Goal: Information Seeking & Learning: Learn about a topic

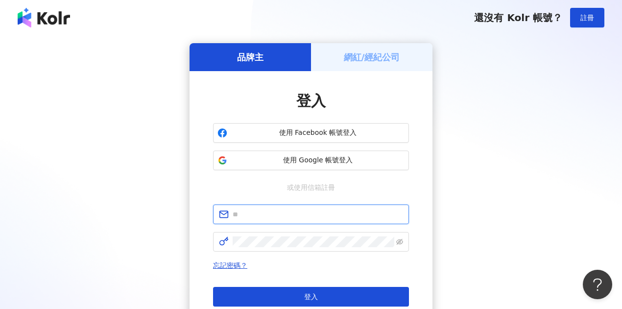
type input "**********"
click at [322, 293] on button "登入" at bounding box center [311, 297] width 196 height 20
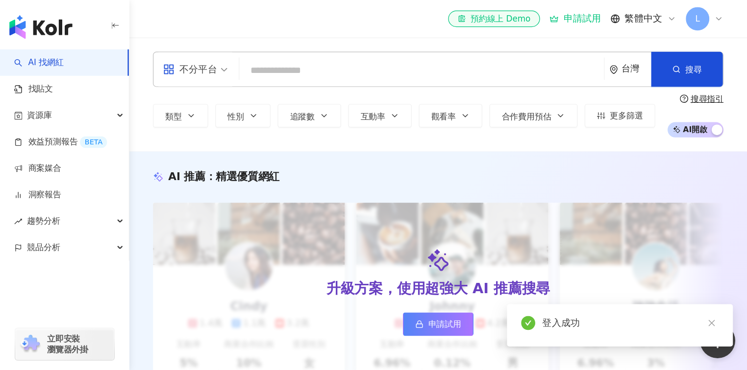
scroll to position [6, 0]
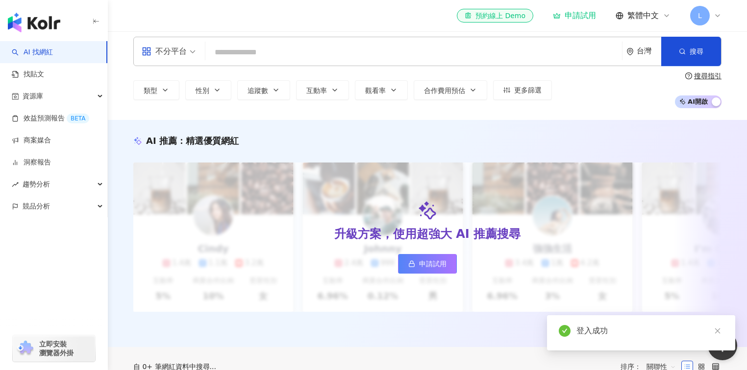
click at [273, 60] on input "search" at bounding box center [413, 52] width 409 height 19
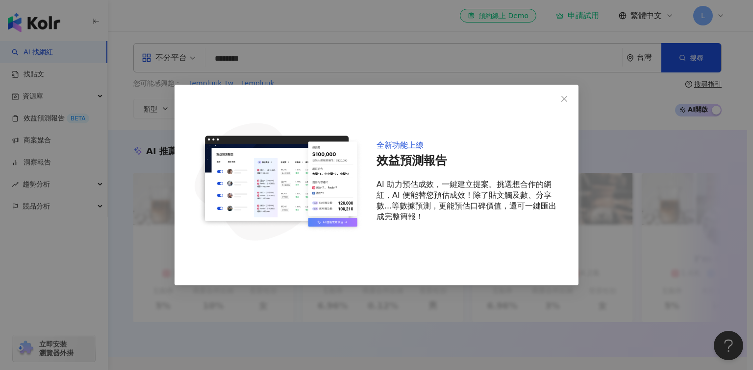
click at [564, 98] on icon "close" at bounding box center [564, 99] width 6 height 6
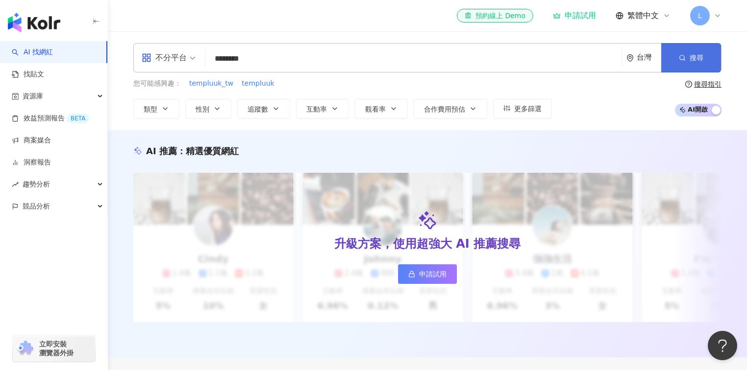
click at [622, 55] on button "搜尋" at bounding box center [691, 57] width 60 height 29
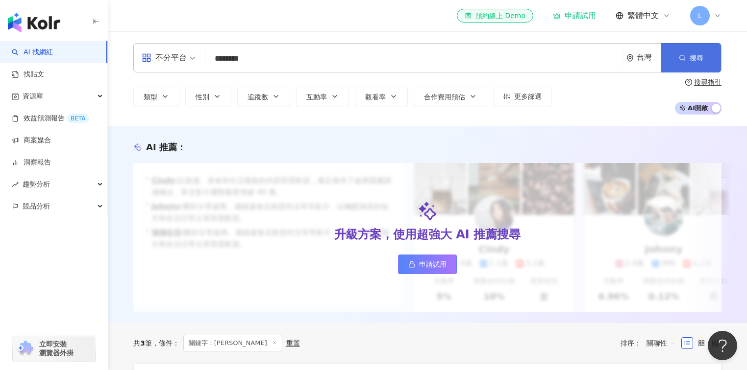
click at [622, 57] on span "搜尋" at bounding box center [696, 58] width 14 height 8
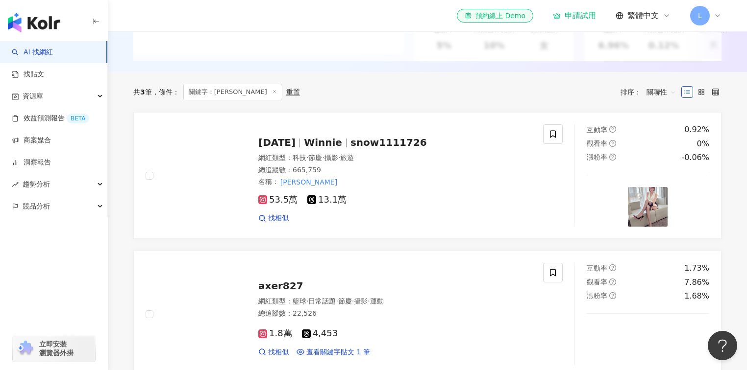
scroll to position [274, 0]
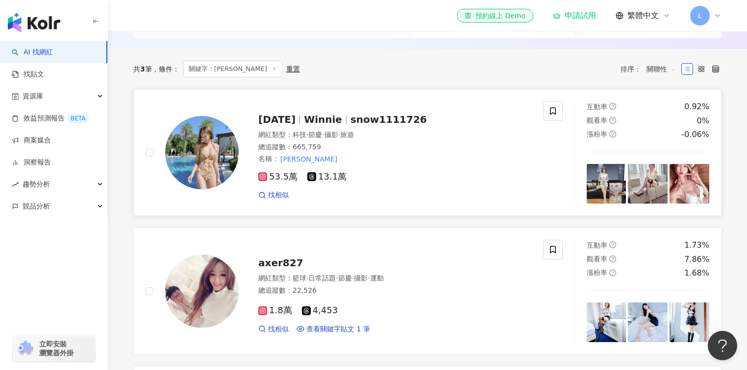
click at [362, 125] on span "snow1111726" at bounding box center [388, 120] width 76 height 12
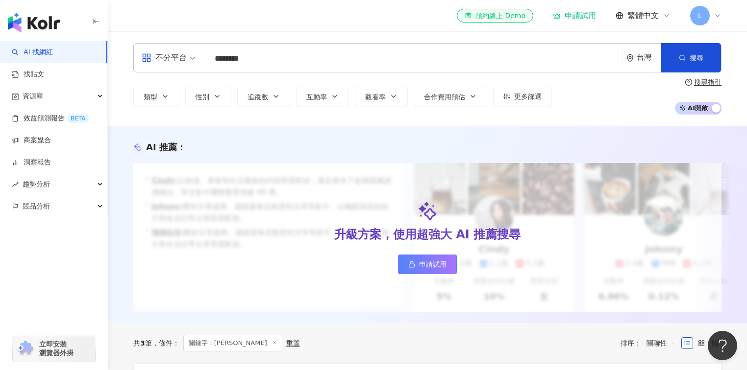
click at [301, 56] on input "********" at bounding box center [413, 58] width 409 height 19
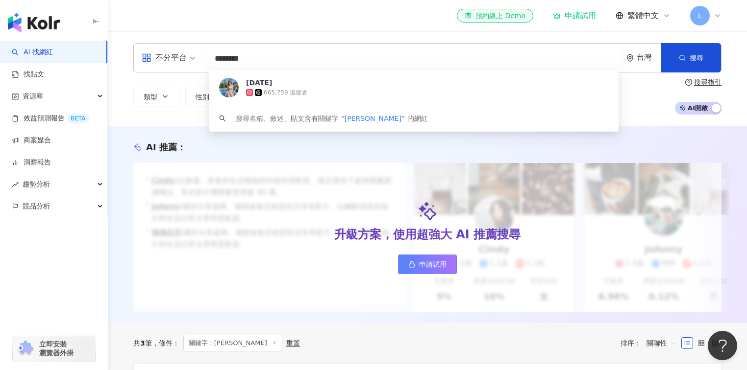
drag, startPoint x: 282, startPoint y: 58, endPoint x: 235, endPoint y: 51, distance: 47.5
click at [182, 50] on div "不分平台 ******** 台灣 搜尋 5f4fd7e4-23f5-424c-819f-0c00770f8199 小雪 665,759 追蹤者 搜尋名稱、敘述…" at bounding box center [427, 57] width 588 height 29
paste input "search"
type input "****"
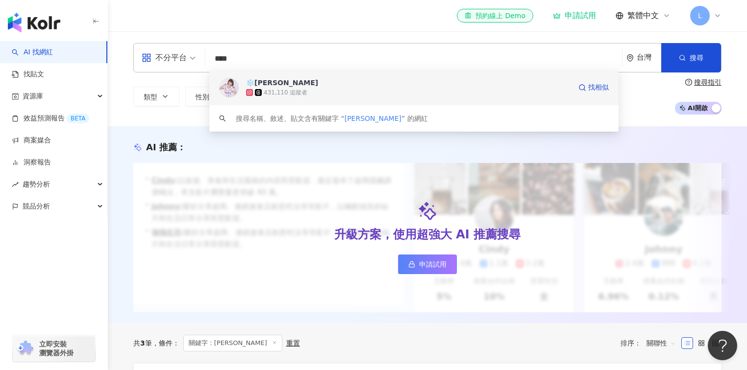
click at [354, 93] on div "431,110 追蹤者" at bounding box center [408, 93] width 325 height 10
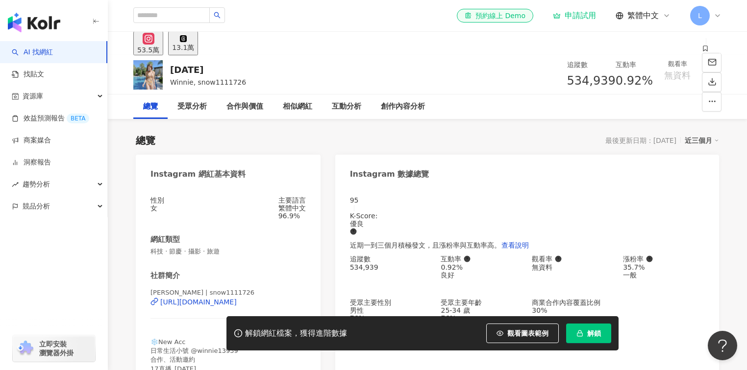
drag, startPoint x: 375, startPoint y: 228, endPoint x: 349, endPoint y: 226, distance: 25.6
click at [349, 226] on div "95 K-Score : 優良 近期一到三個月積極發文，且漲粉率與互動率高。 查看說明 追蹤數 534,939 互動率 0.92% 良好 觀看率 無資料 漲粉…" at bounding box center [527, 300] width 384 height 227
click at [206, 10] on input "search" at bounding box center [171, 15] width 76 height 16
paste input "*******"
type input "*******"
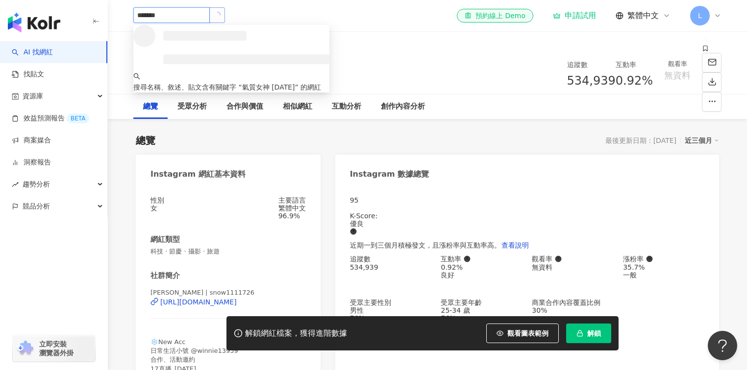
click at [220, 14] on span "button" at bounding box center [217, 15] width 7 height 7
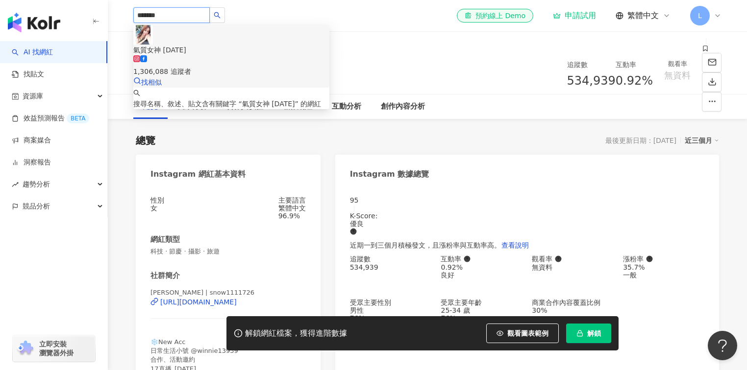
click at [205, 45] on div "氣質女神 [DATE]" at bounding box center [231, 50] width 196 height 11
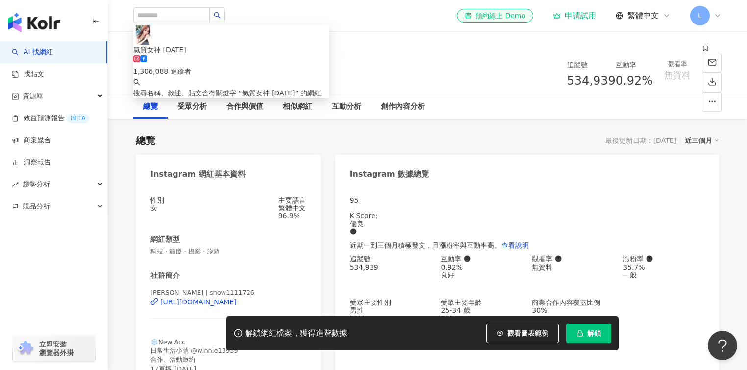
click at [157, 256] on span "科技 · 節慶 · 攝影 · 旅遊" at bounding box center [227, 251] width 155 height 9
click at [225, 255] on span "科技 · 節慶 · 攝影 · 旅遊" at bounding box center [227, 251] width 155 height 9
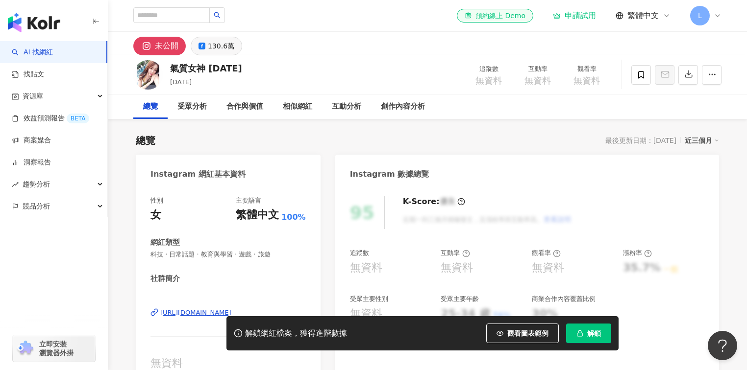
click at [222, 49] on div "130.6萬" at bounding box center [221, 46] width 26 height 14
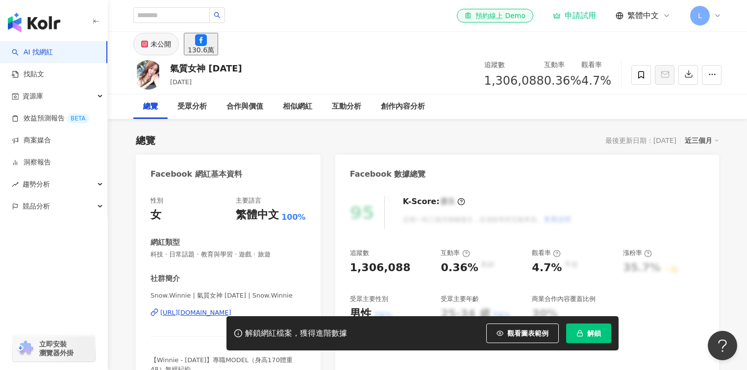
click at [162, 45] on div "未公開" at bounding box center [160, 44] width 21 height 14
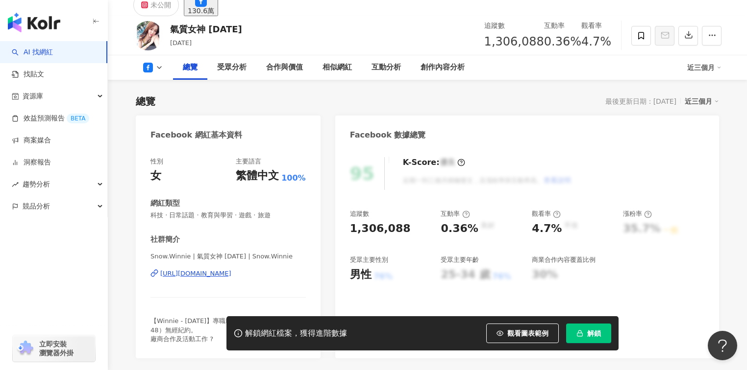
drag, startPoint x: 405, startPoint y: 231, endPoint x: 267, endPoint y: 277, distance: 146.3
click at [349, 231] on div "95 K-Score : 優良 近期一到三個月積極發文，且漲粉率與互動率高。 查看說明 追蹤數 1,306,088 互動率 0.36% 良好 觀看率 4.7%…" at bounding box center [527, 252] width 384 height 211
click at [231, 278] on div "[URL][DOMAIN_NAME]" at bounding box center [195, 273] width 71 height 9
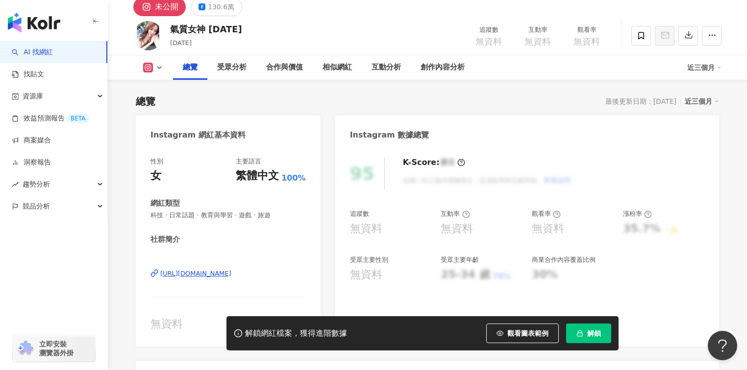
scroll to position [36, 0]
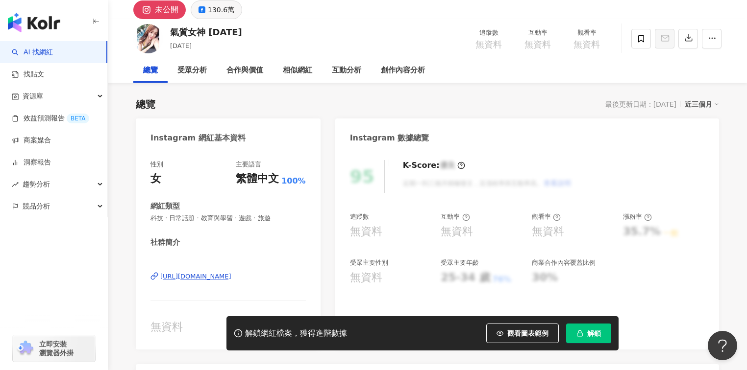
click at [217, 12] on div "130.6萬" at bounding box center [221, 10] width 26 height 14
click at [217, 13] on div "130.6萬" at bounding box center [221, 10] width 26 height 14
click at [352, 231] on div "無資料" at bounding box center [390, 231] width 81 height 15
